Goal: Task Accomplishment & Management: Manage account settings

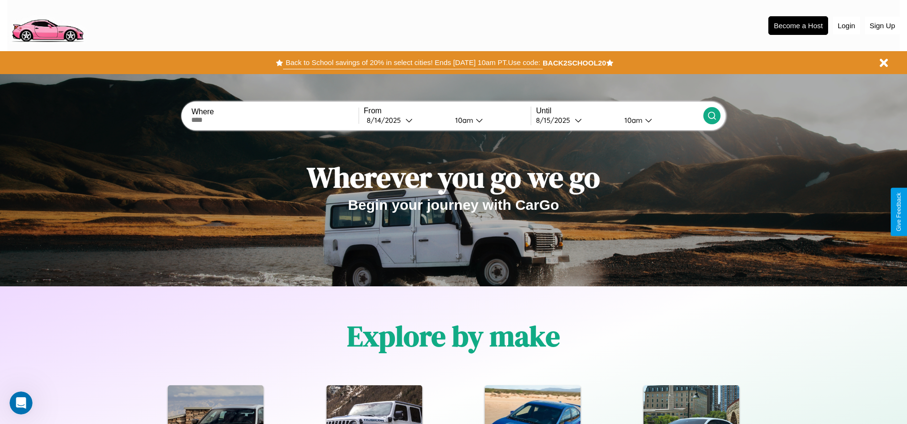
click at [413, 63] on button "Back to School savings of 20% in select cities! Ends [DATE] 10am PT. Use code:" at bounding box center [412, 62] width 259 height 13
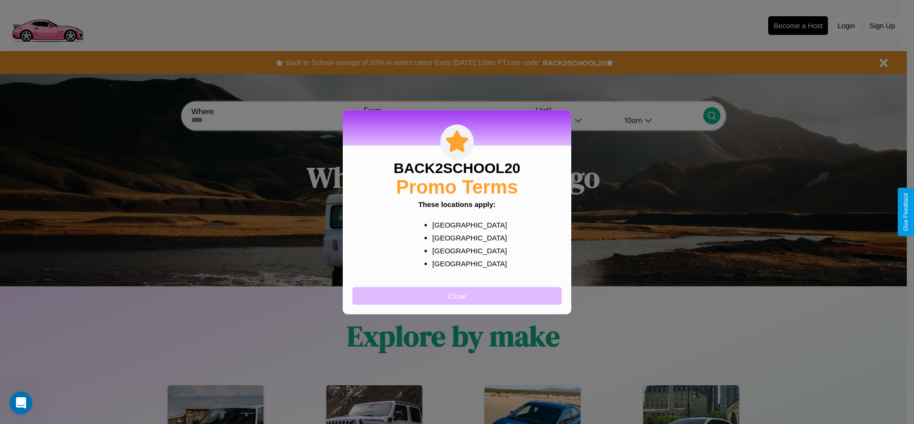
click at [457, 296] on button "Close" at bounding box center [456, 296] width 209 height 18
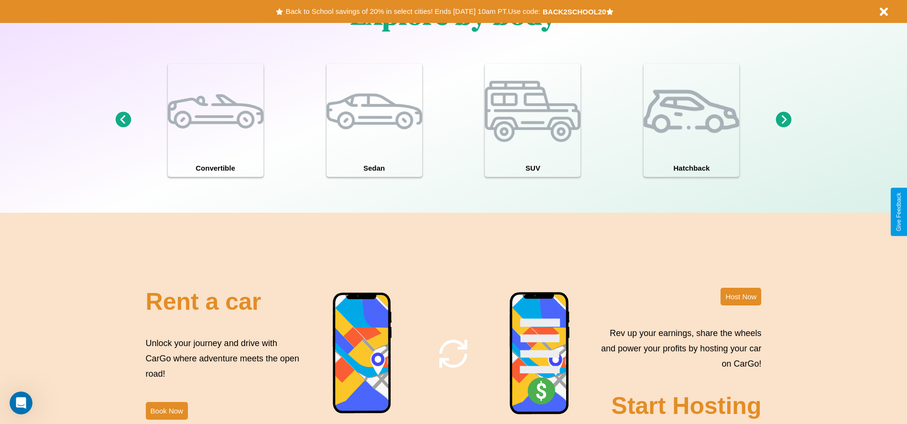
scroll to position [1372, 0]
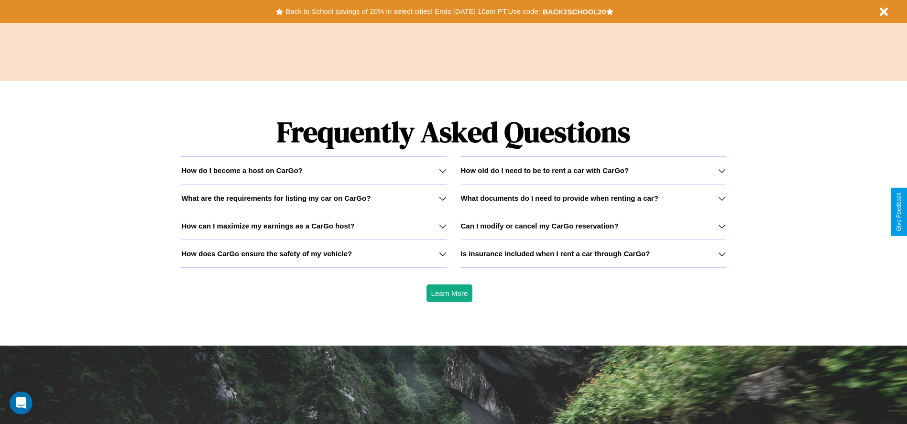
click at [722, 198] on icon at bounding box center [722, 199] width 8 height 8
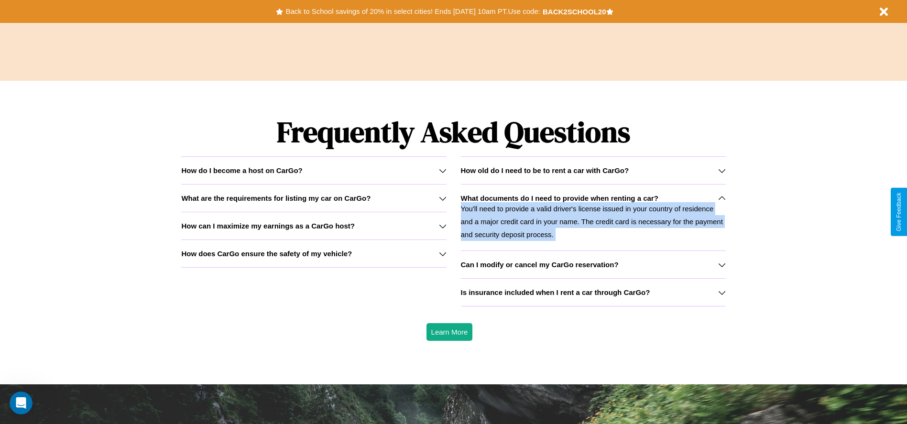
scroll to position [835, 0]
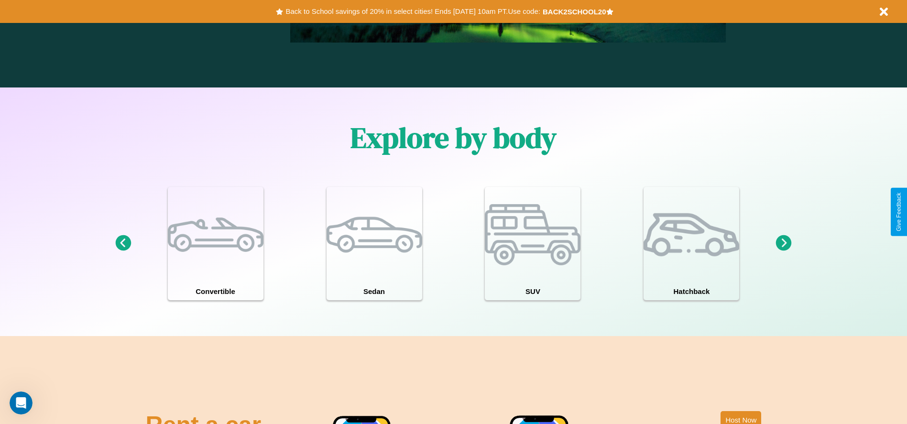
click at [784, 243] on icon at bounding box center [784, 243] width 16 height 16
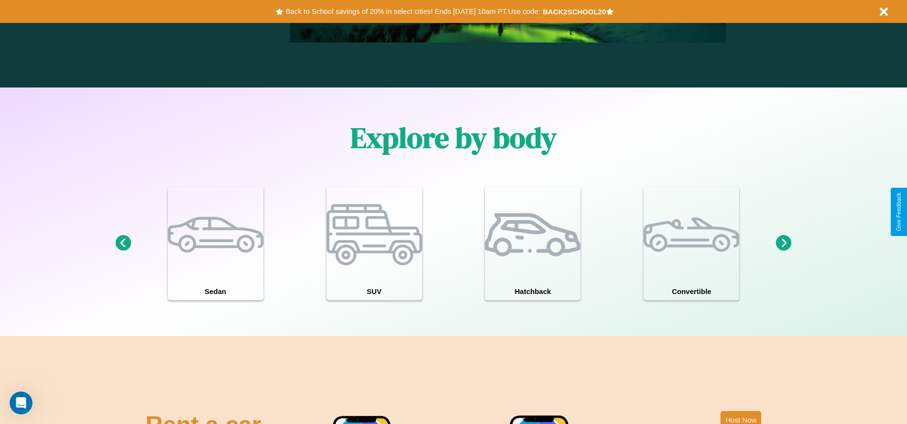
click at [784, 243] on icon at bounding box center [784, 243] width 16 height 16
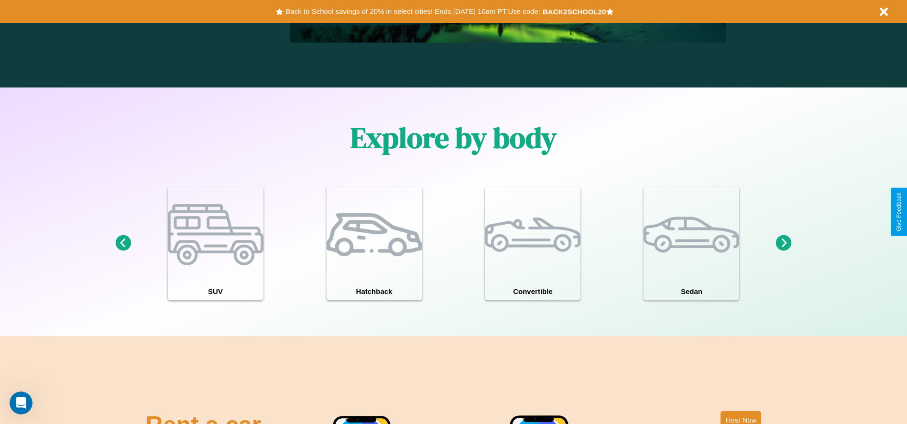
click at [784, 243] on icon at bounding box center [784, 243] width 16 height 16
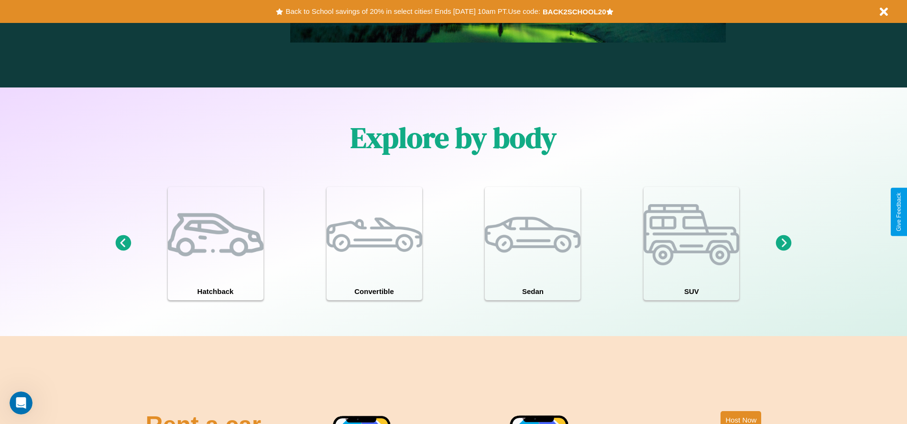
click at [784, 243] on icon at bounding box center [784, 243] width 16 height 16
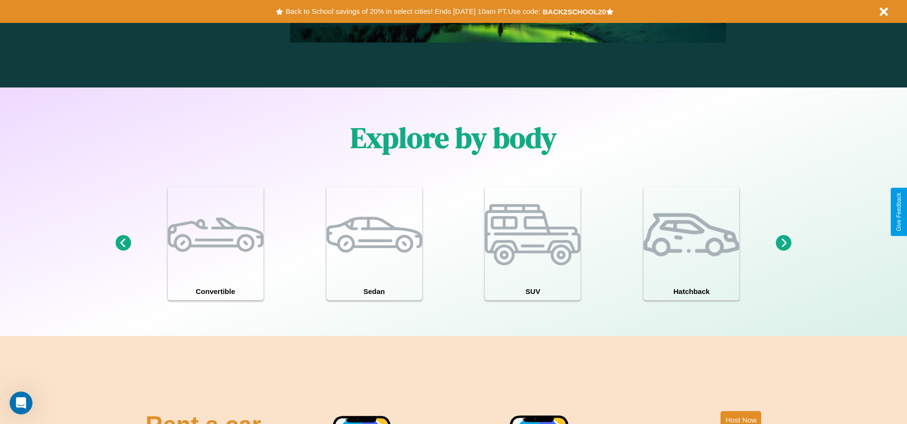
click at [784, 243] on icon at bounding box center [784, 243] width 16 height 16
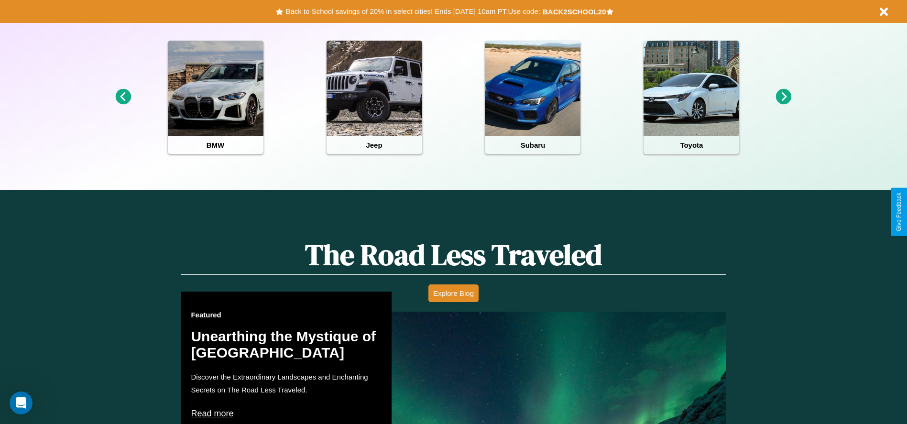
scroll to position [0, 0]
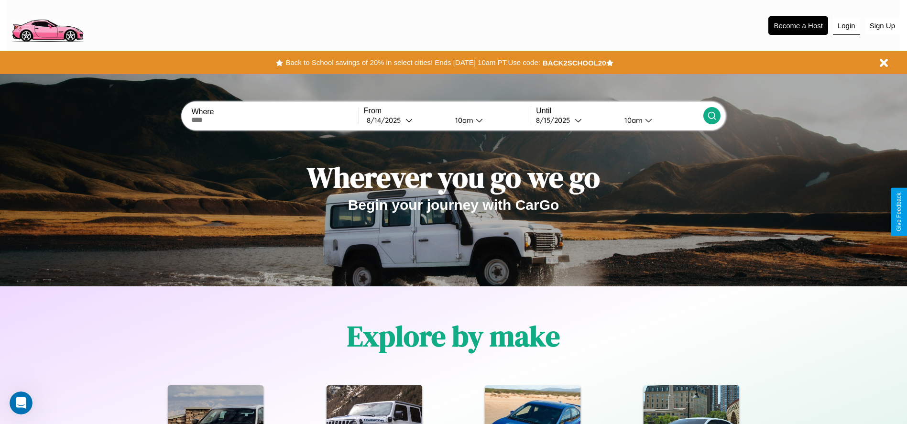
click at [847, 25] on button "Login" at bounding box center [846, 26] width 27 height 18
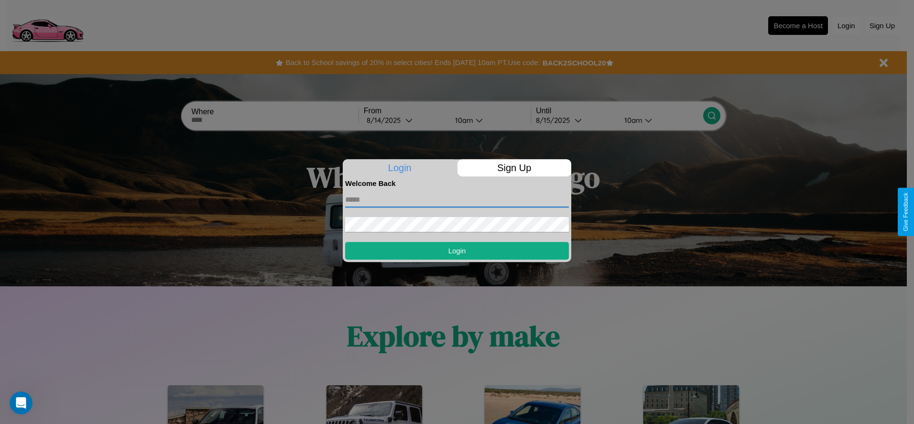
click at [457, 199] on input "text" at bounding box center [457, 199] width 224 height 15
type input "**********"
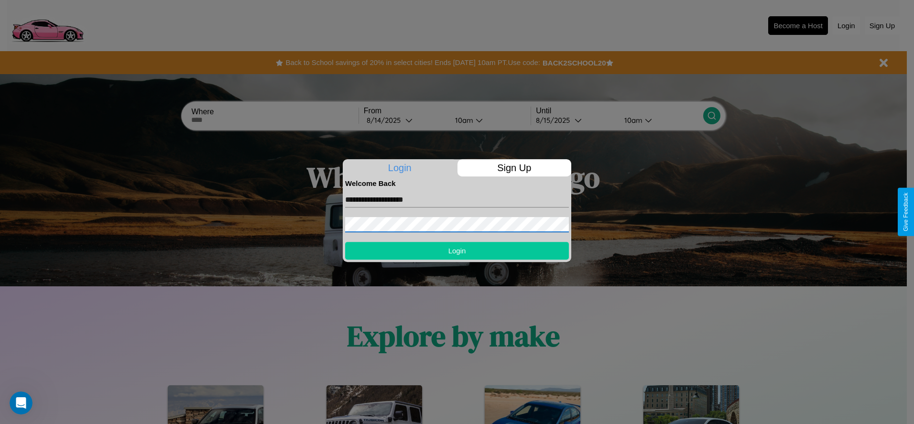
click at [457, 251] on button "Login" at bounding box center [457, 251] width 224 height 18
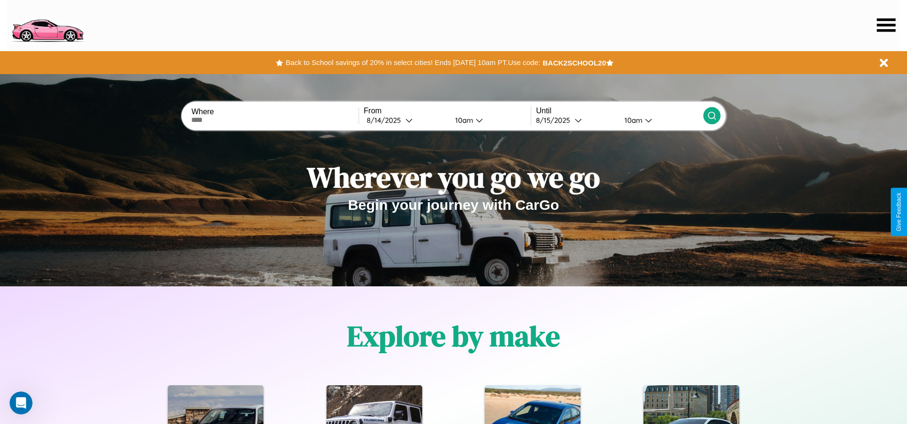
click at [886, 25] on icon at bounding box center [886, 24] width 19 height 13
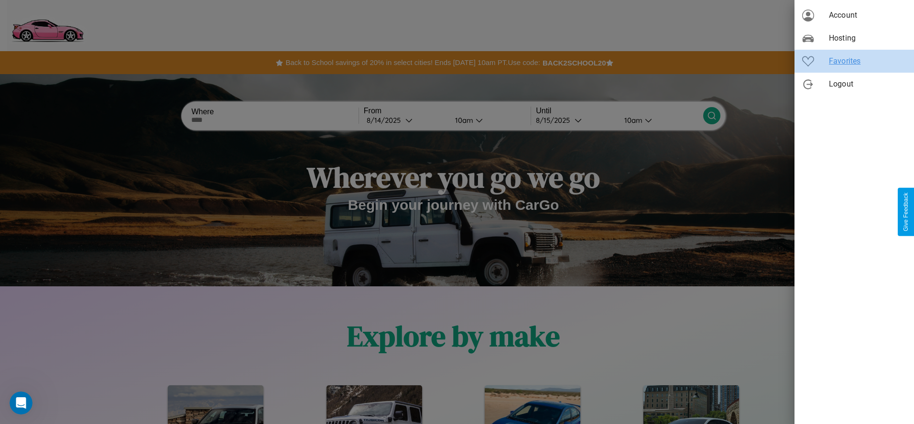
click at [855, 61] on span "Favorites" at bounding box center [867, 60] width 77 height 11
